Goal: Book appointment/travel/reservation

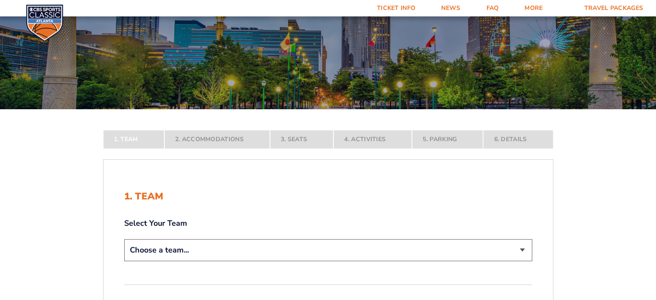
scroll to position [78, 0]
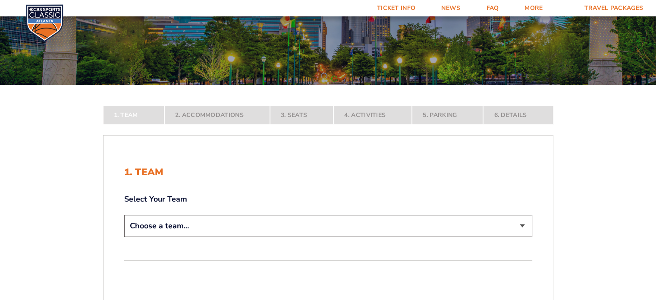
click at [241, 225] on select "Choose a team... [US_STATE] Wildcats [US_STATE] State Buckeyes [US_STATE] Tar H…" at bounding box center [328, 226] width 408 height 22
select select "12956"
click at [124, 237] on select "Choose a team... [US_STATE] Wildcats [US_STATE] State Buckeyes [US_STATE] Tar H…" at bounding box center [328, 226] width 408 height 22
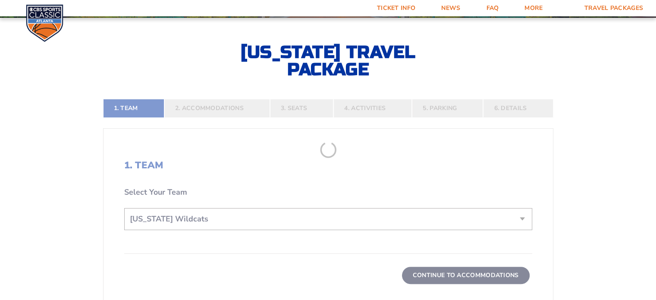
scroll to position [146, 0]
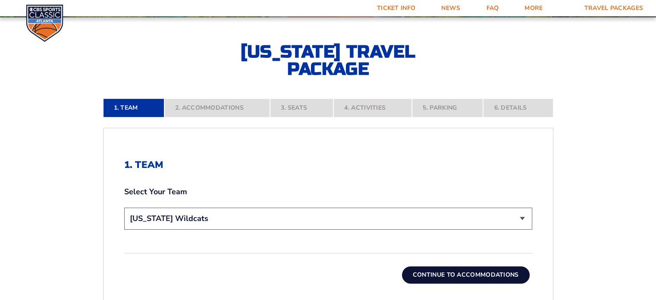
click at [419, 271] on button "Continue To Accommodations" at bounding box center [466, 274] width 128 height 17
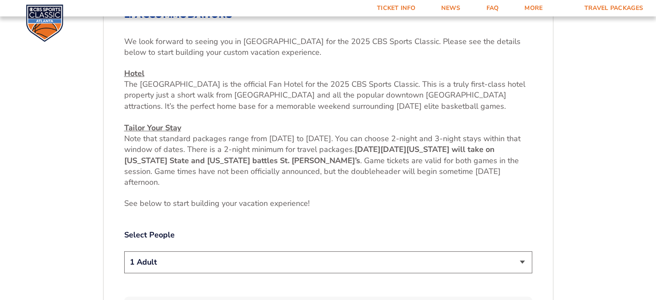
scroll to position [324, 0]
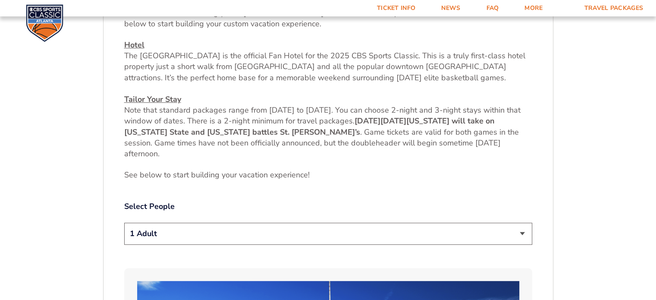
click at [337, 238] on select "1 Adult 2 Adults 3 Adults 4 Adults 2 Adults + 1 Child 2 Adults + 2 Children 2 A…" at bounding box center [328, 233] width 408 height 22
select select "2 Adults"
click at [124, 222] on select "1 Adult 2 Adults 3 Adults 4 Adults 2 Adults + 1 Child 2 Adults + 2 Children 2 A…" at bounding box center [328, 233] width 408 height 22
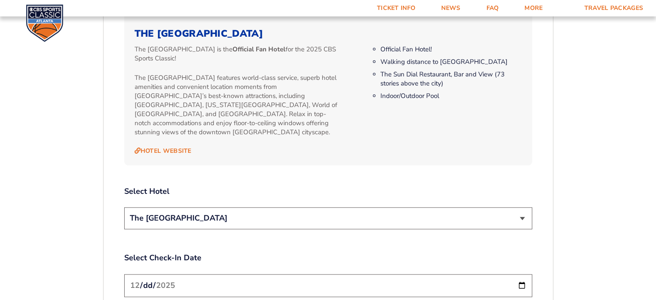
scroll to position [886, 0]
click at [275, 208] on select "The [GEOGRAPHIC_DATA]" at bounding box center [328, 217] width 408 height 22
click at [219, 257] on div "Select Check-In Date [DATE]" at bounding box center [328, 275] width 408 height 47
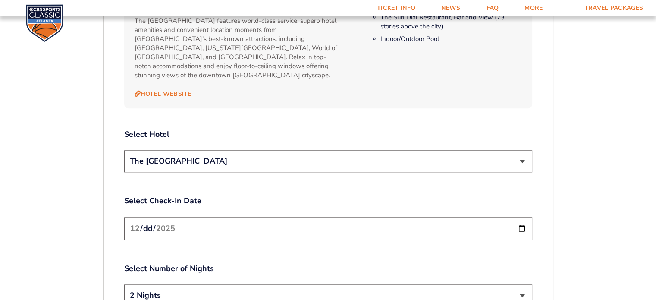
scroll to position [943, 0]
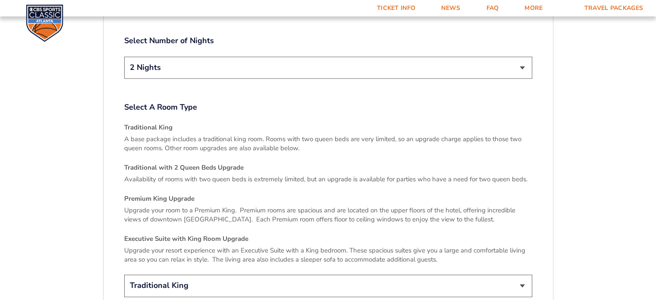
scroll to position [1216, 0]
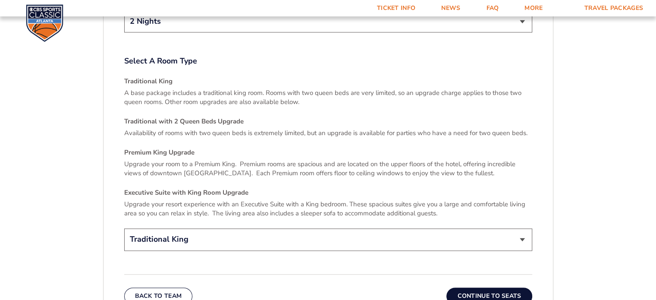
click at [223, 233] on select "Traditional King Traditional with 2 Queen Beds Upgrade (+$45 per night) Premium…" at bounding box center [328, 239] width 408 height 22
select select "Traditional with 2 Queen Beds Upgrade"
click at [124, 228] on select "Traditional King Traditional with 2 Queen Beds Upgrade (+$45 per night) Premium…" at bounding box center [328, 239] width 408 height 22
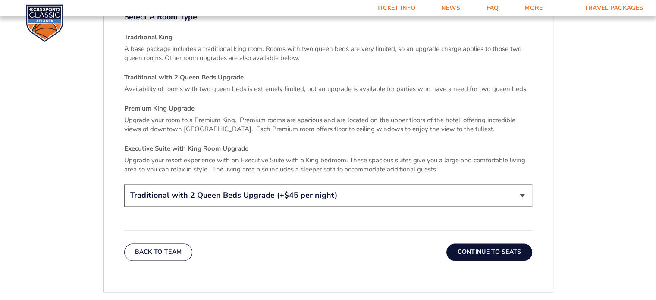
click at [481, 243] on button "Continue To Seats" at bounding box center [488, 251] width 85 height 17
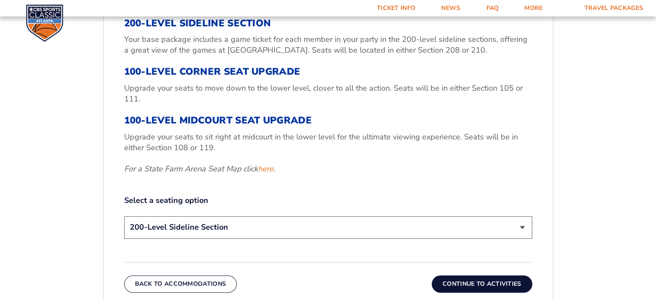
scroll to position [315, 0]
click at [210, 225] on select "200-Level Sideline Section 100-Level Corner Seat Upgrade (+$120 per person) 100…" at bounding box center [328, 227] width 408 height 22
select select "100-Level Midcourt Seat Upgrade"
click at [124, 216] on select "200-Level Sideline Section 100-Level Corner Seat Upgrade (+$120 per person) 100…" at bounding box center [328, 227] width 408 height 22
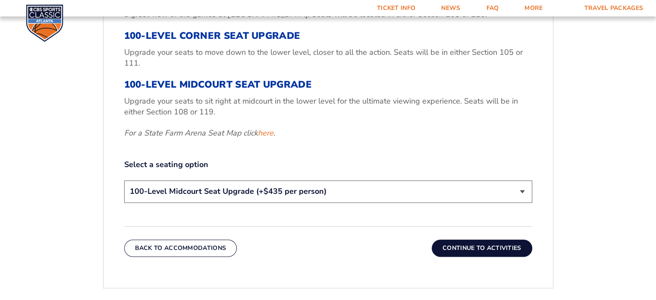
scroll to position [350, 0]
click at [465, 251] on button "Continue To Activities" at bounding box center [481, 247] width 100 height 17
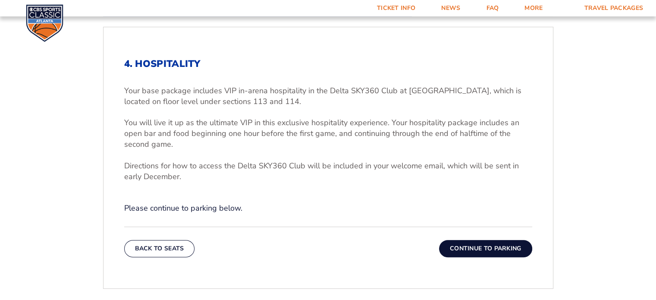
scroll to position [247, 0]
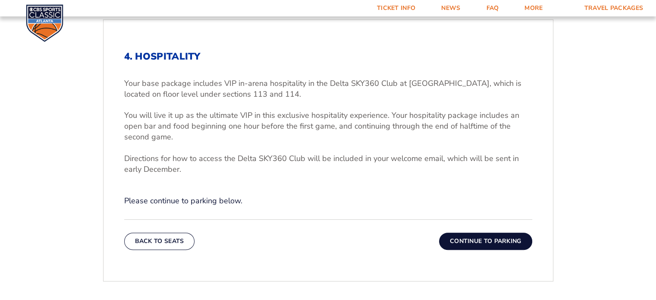
click at [473, 241] on button "Continue To Parking" at bounding box center [485, 240] width 93 height 17
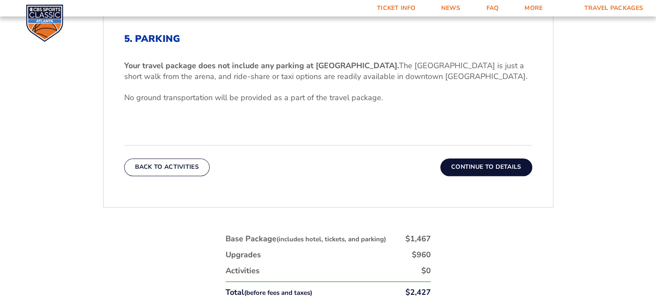
scroll to position [268, 0]
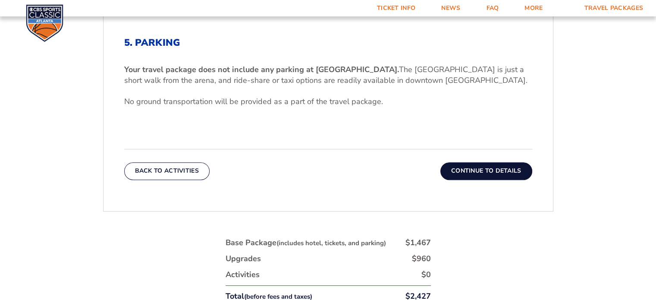
click at [467, 165] on button "Continue To Details" at bounding box center [486, 170] width 92 height 17
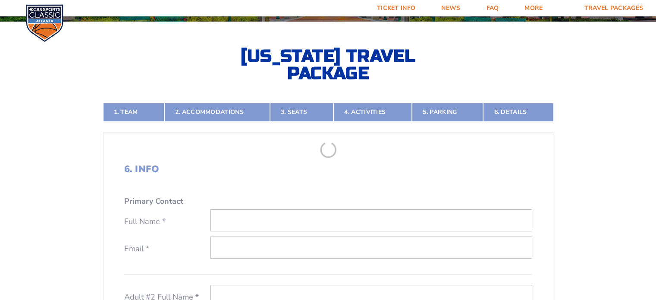
scroll to position [156, 0]
